Goal: Find specific page/section: Find specific page/section

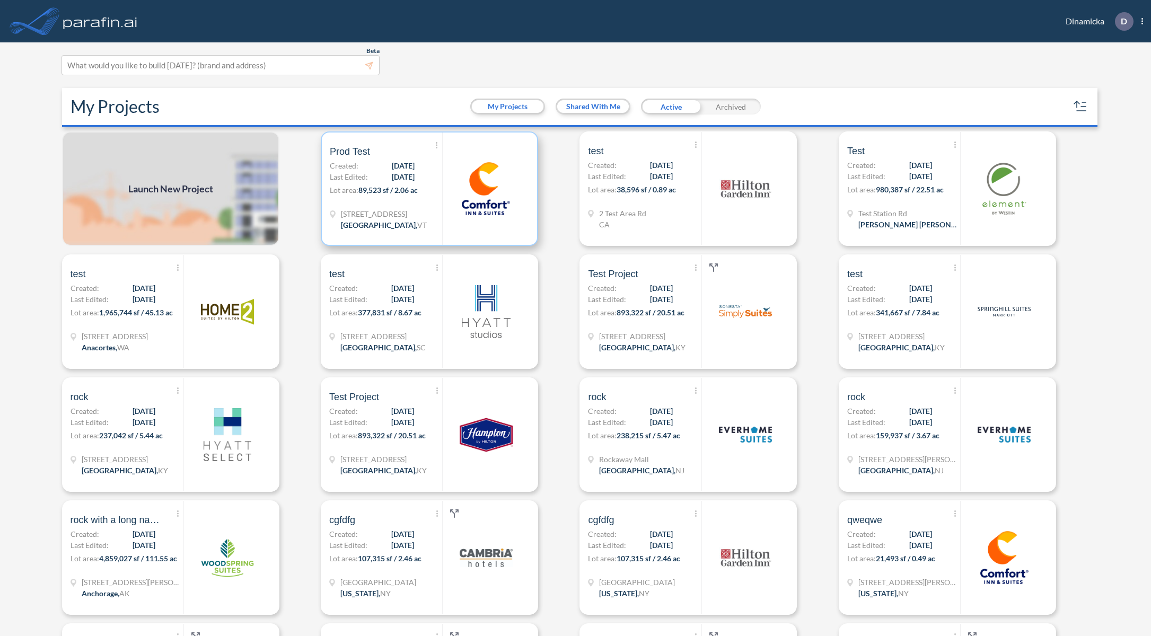
click at [395, 195] on p "Lot area: 89,523 sf / 2.06 ac" at bounding box center [386, 192] width 112 height 15
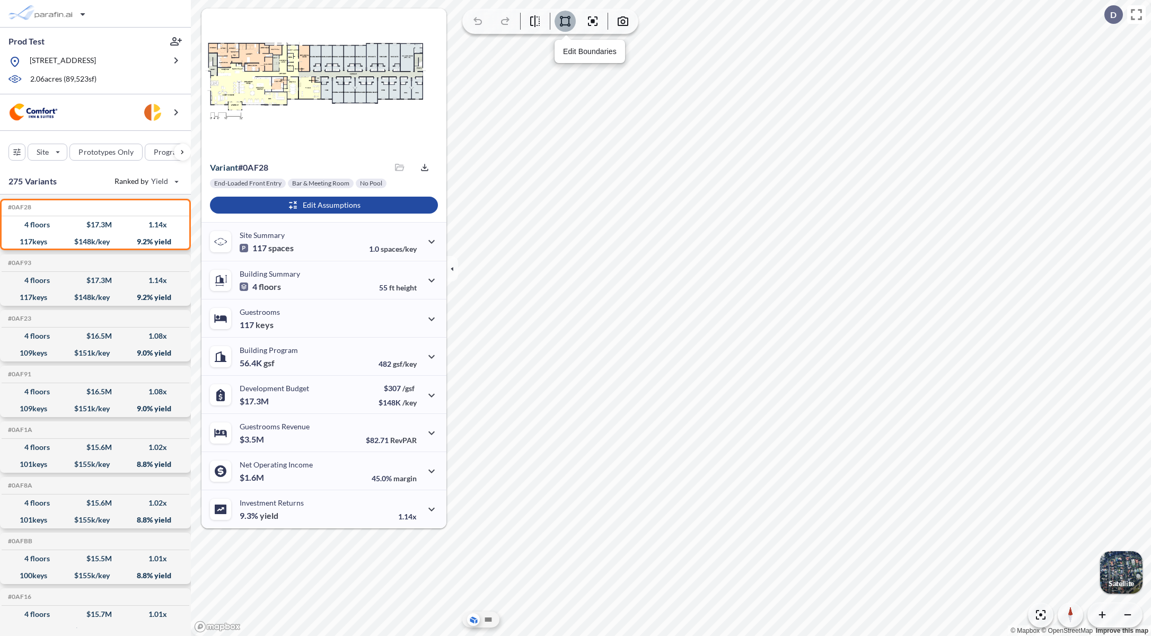
click at [569, 24] on icon "button" at bounding box center [565, 21] width 11 height 11
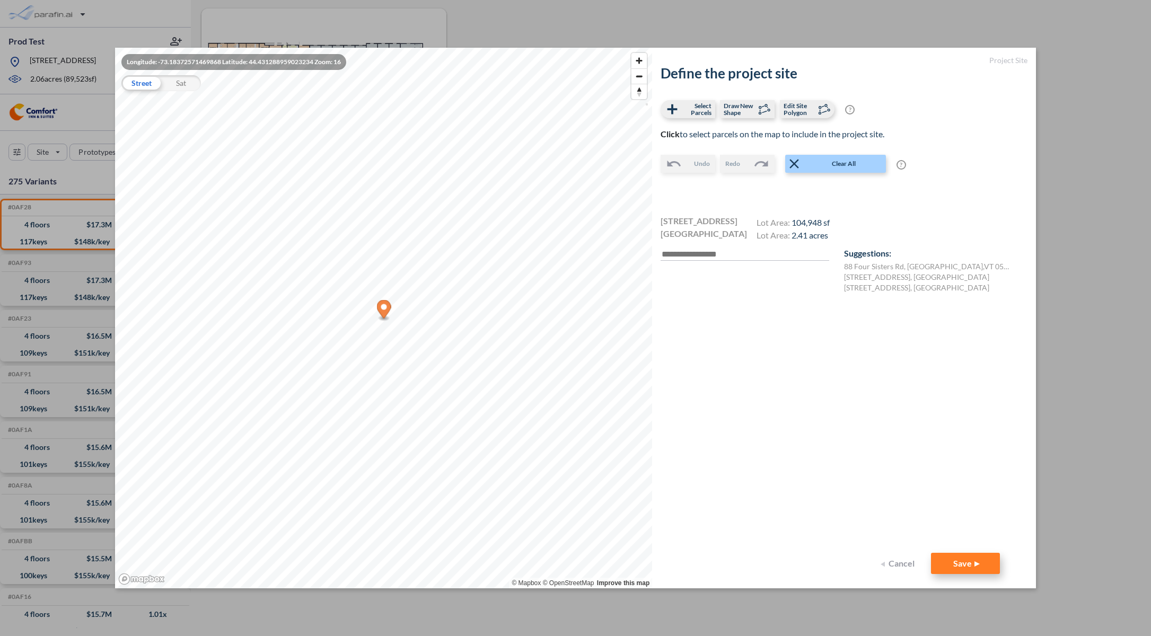
click at [956, 564] on button "Save" at bounding box center [965, 563] width 69 height 21
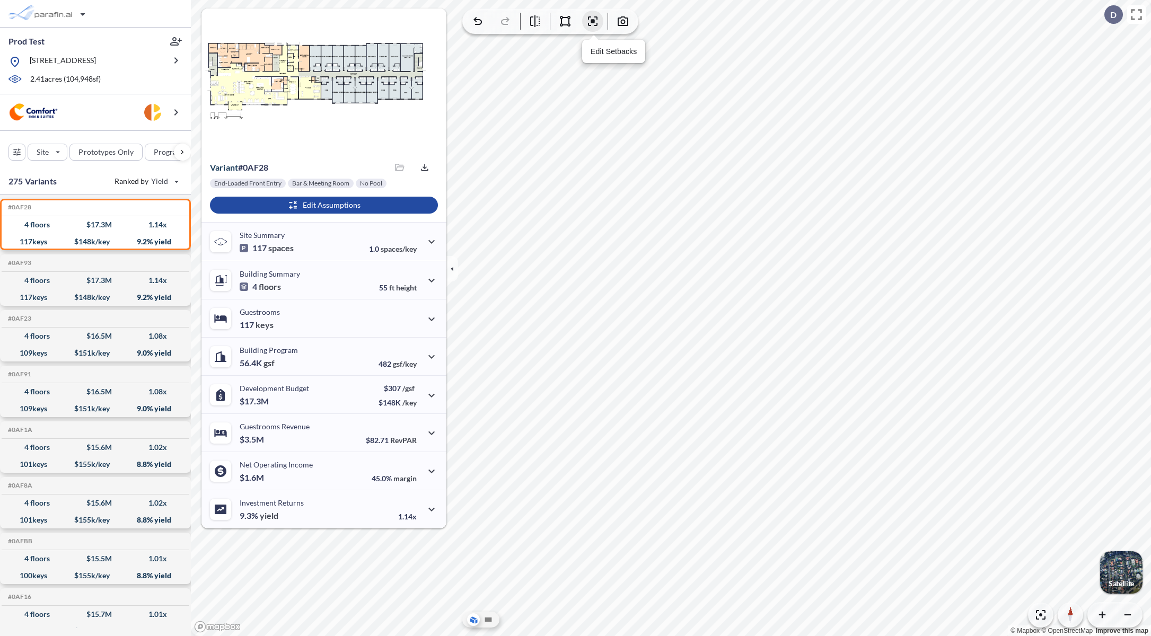
click at [590, 23] on icon "button" at bounding box center [593, 21] width 13 height 13
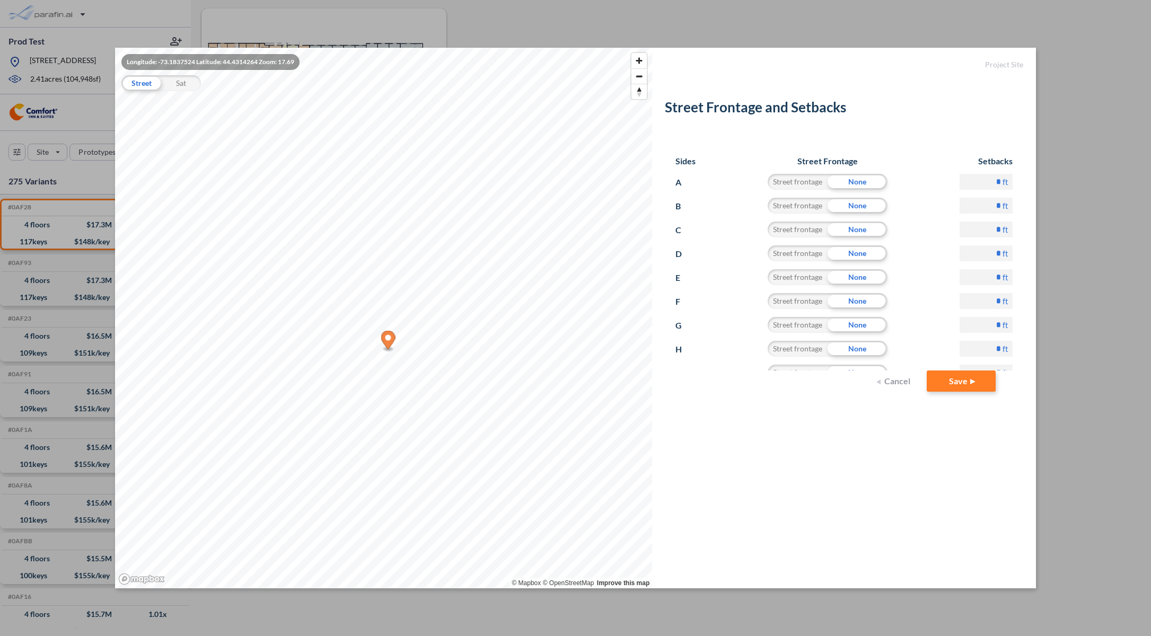
click at [891, 382] on button "Cancel" at bounding box center [895, 381] width 42 height 21
